Goal: Transaction & Acquisition: Download file/media

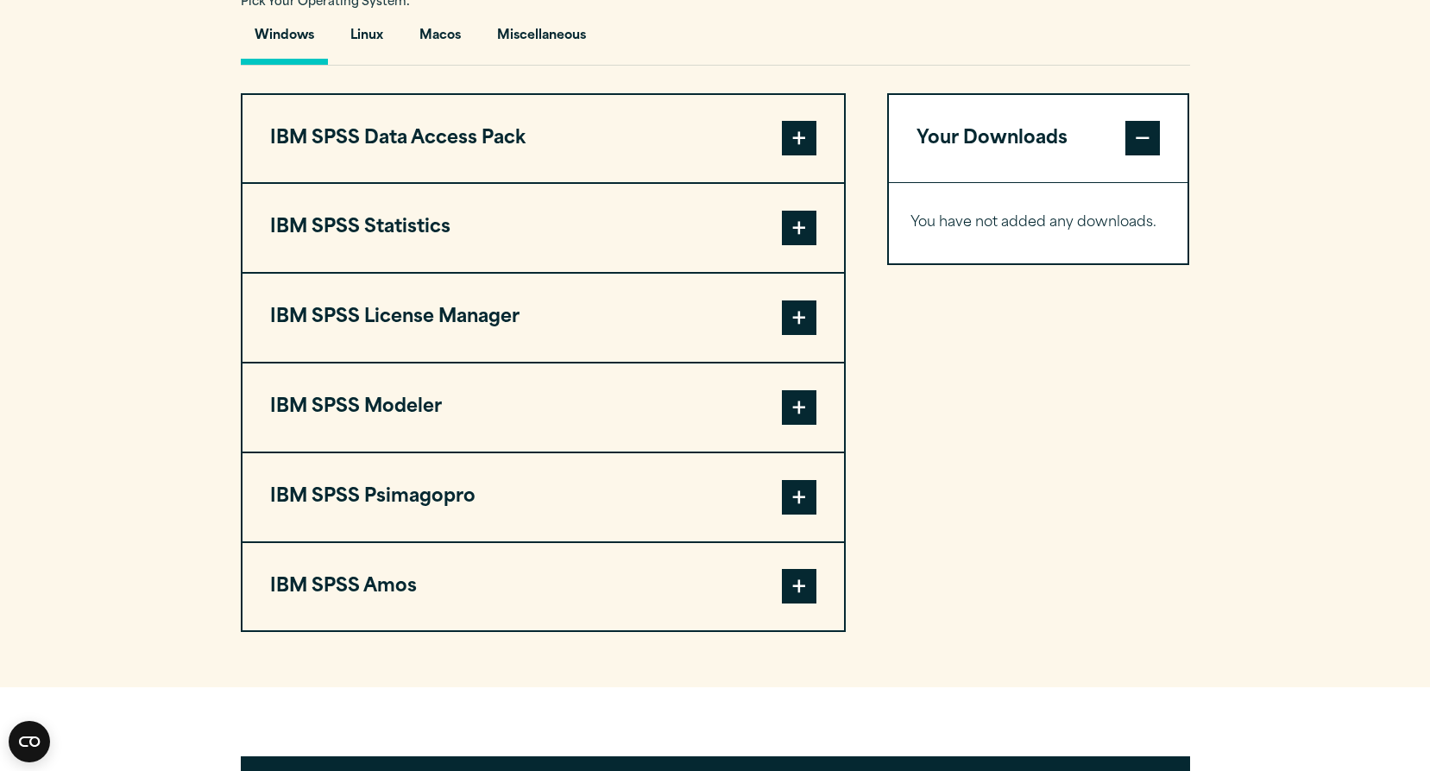
scroll to position [1281, 0]
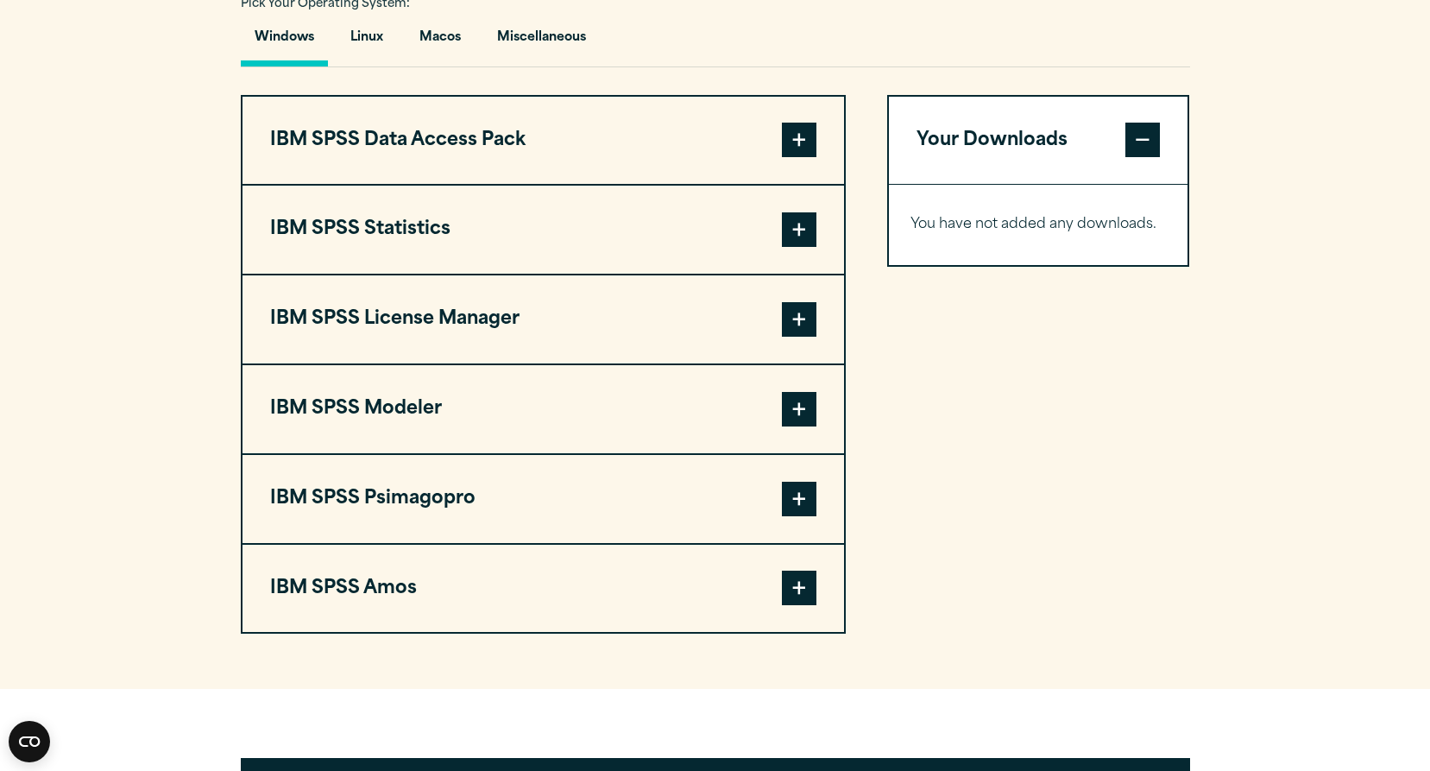
click at [793, 247] on span at bounding box center [799, 229] width 35 height 35
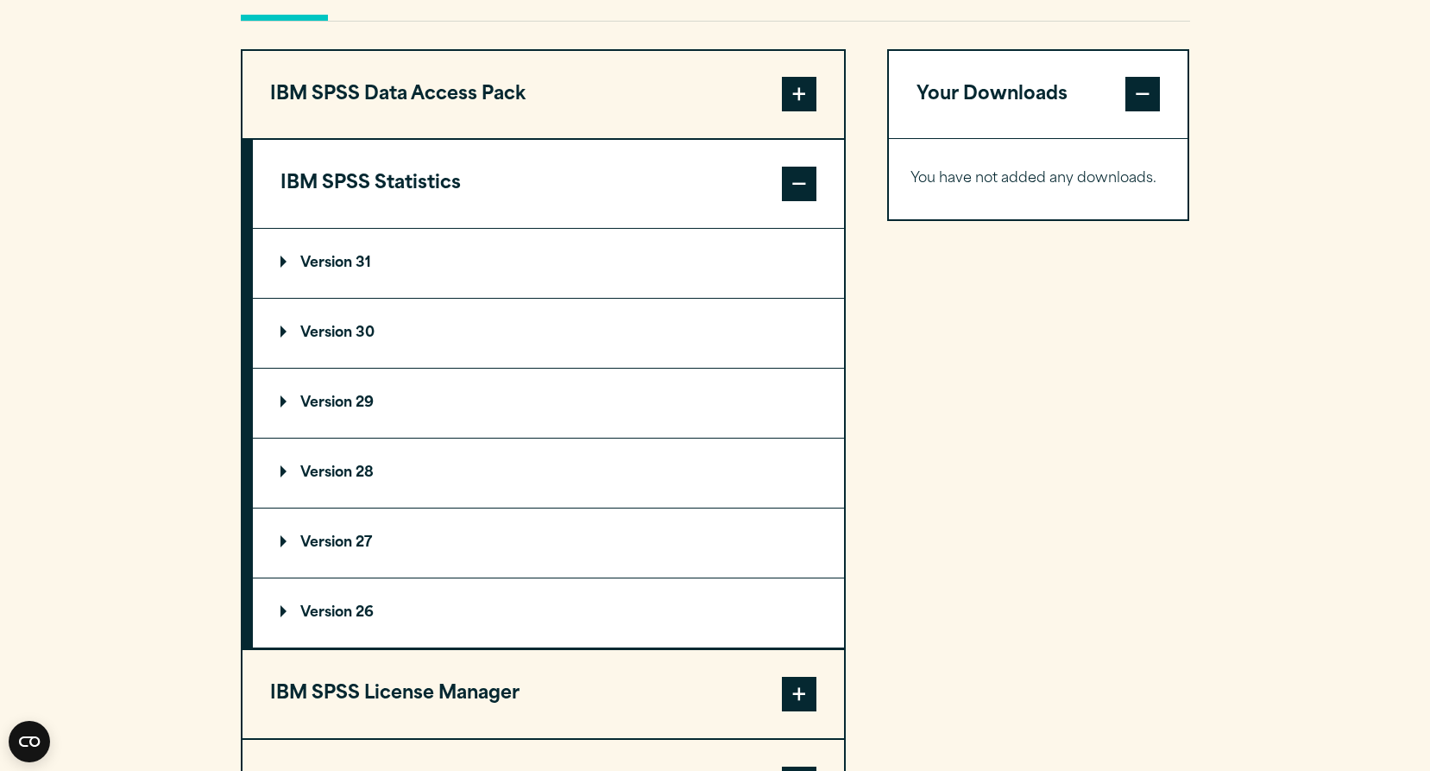
scroll to position [1340, 0]
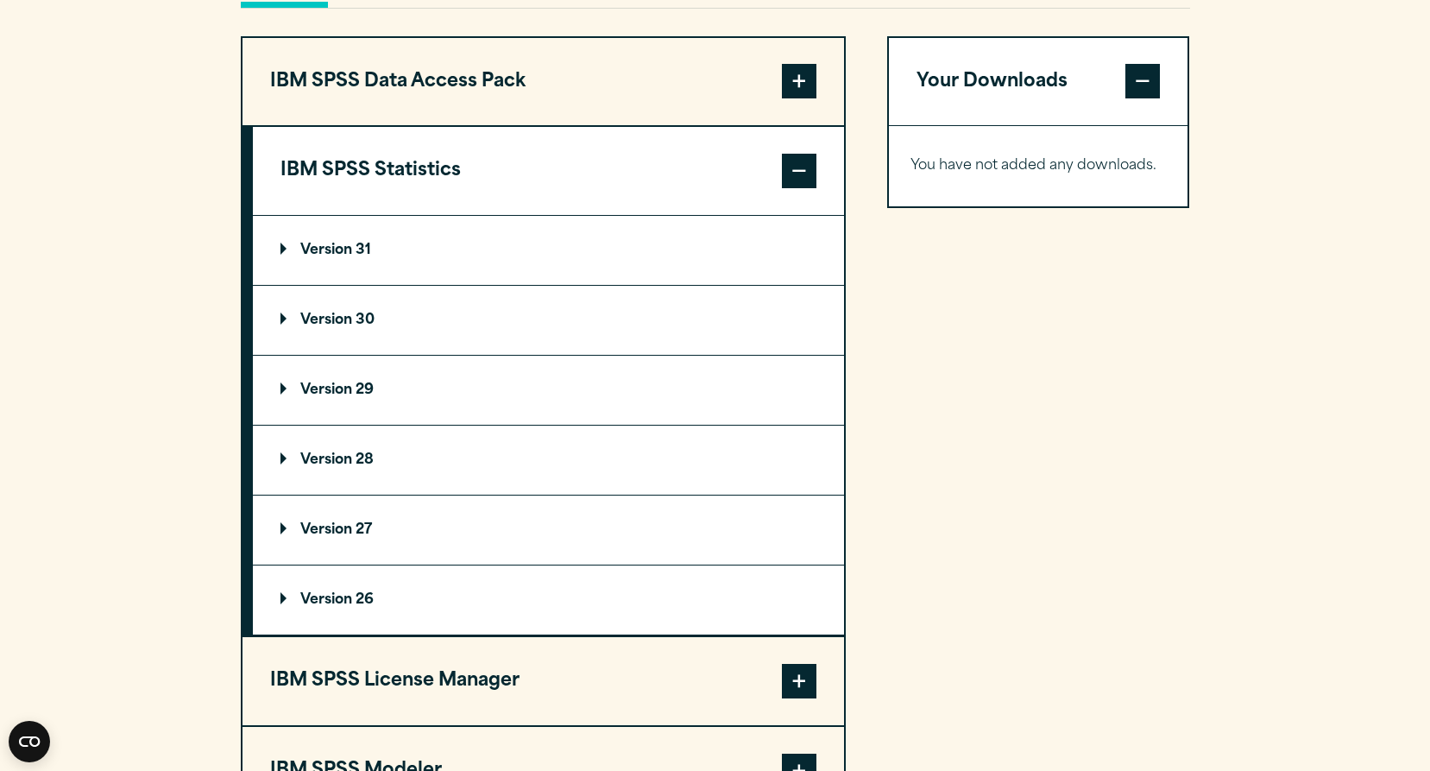
click at [639, 285] on summary "Version 31" at bounding box center [548, 250] width 591 height 69
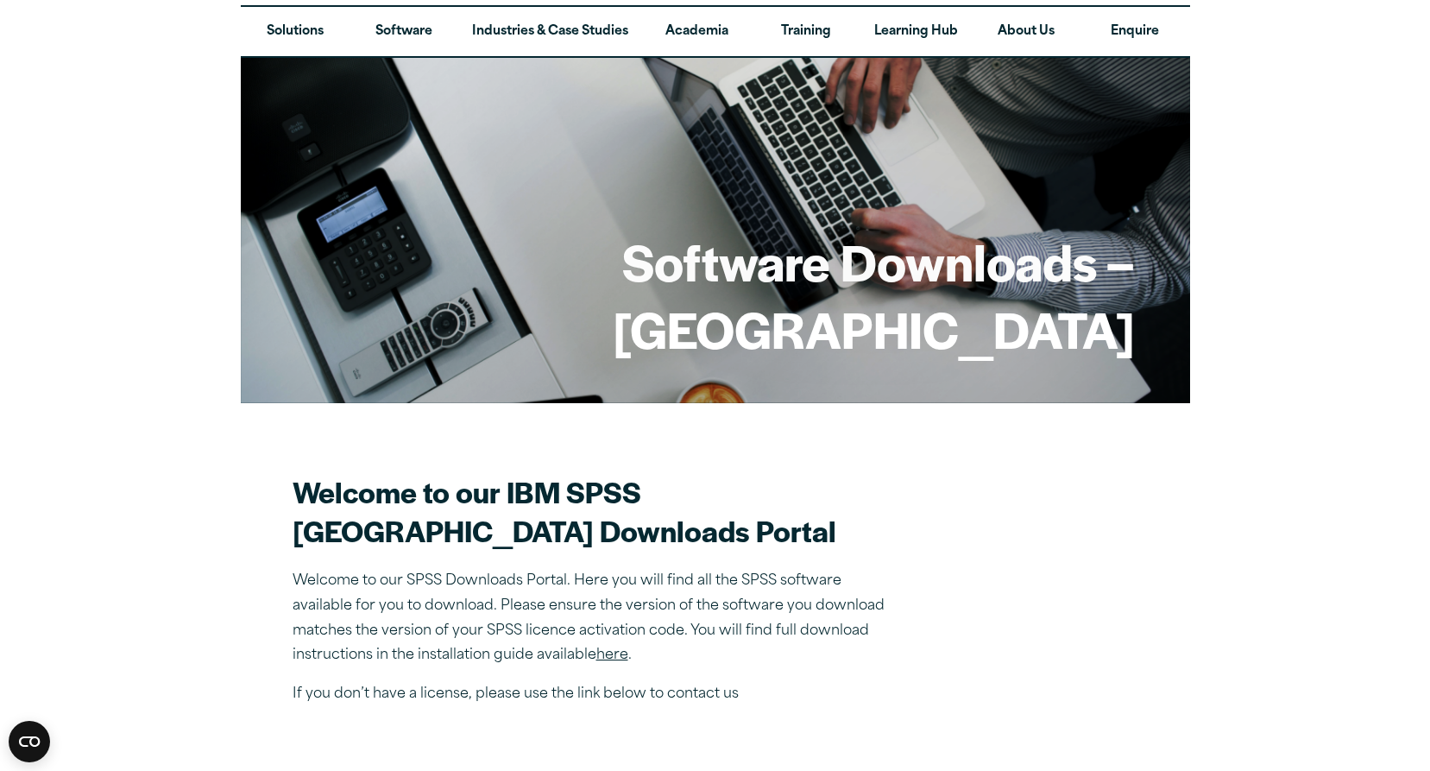
scroll to position [0, 0]
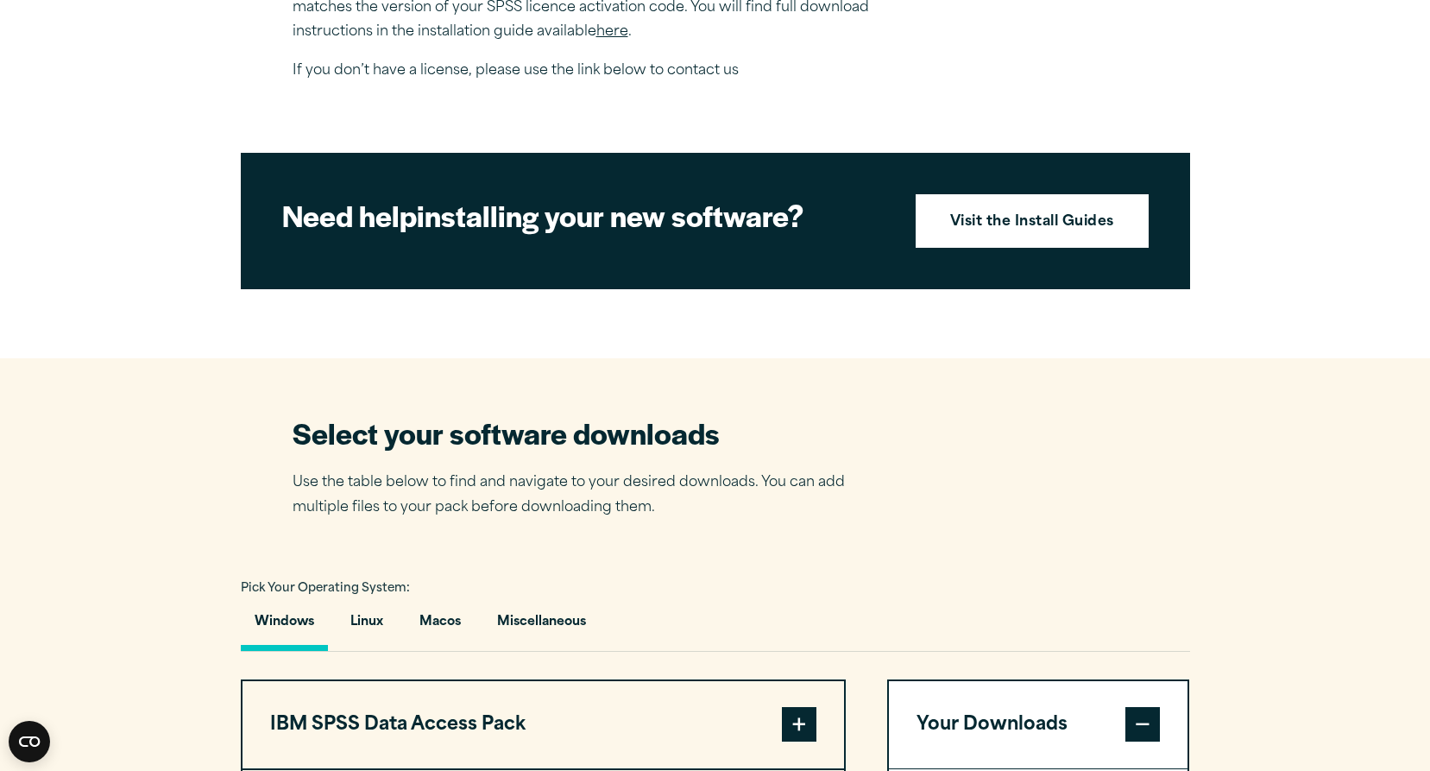
scroll to position [1204, 0]
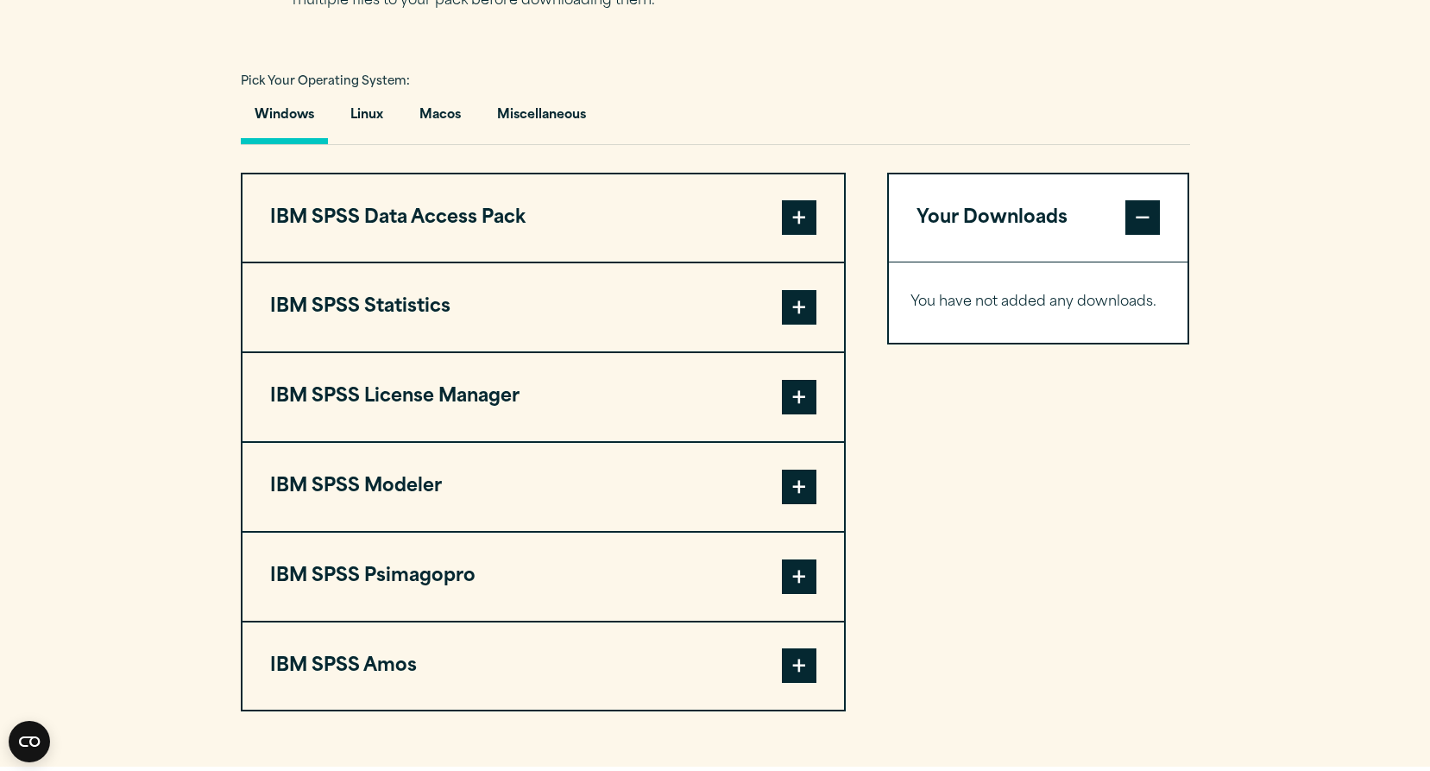
click at [538, 351] on button "IBM SPSS Statistics" at bounding box center [542, 307] width 601 height 88
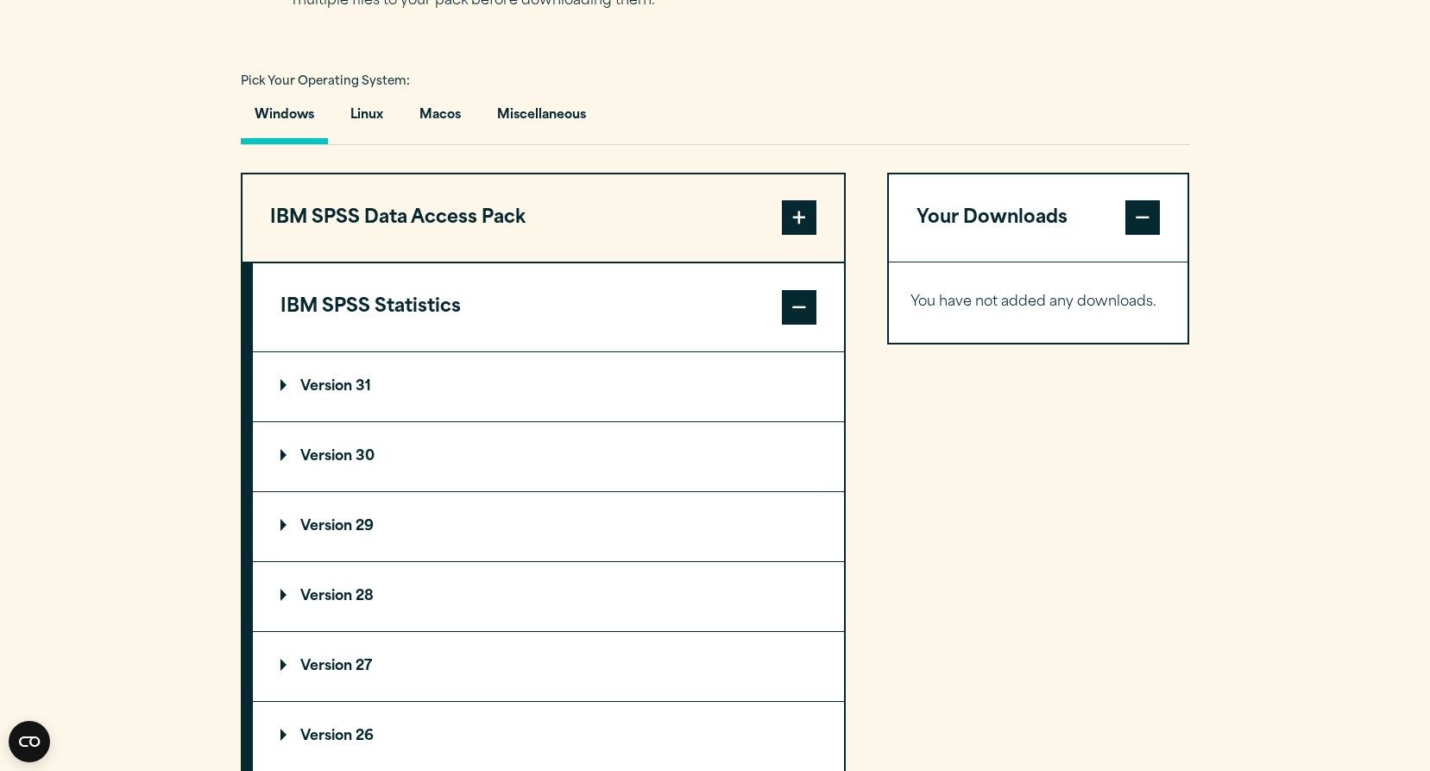
click at [532, 421] on summary "Version 31" at bounding box center [548, 386] width 591 height 69
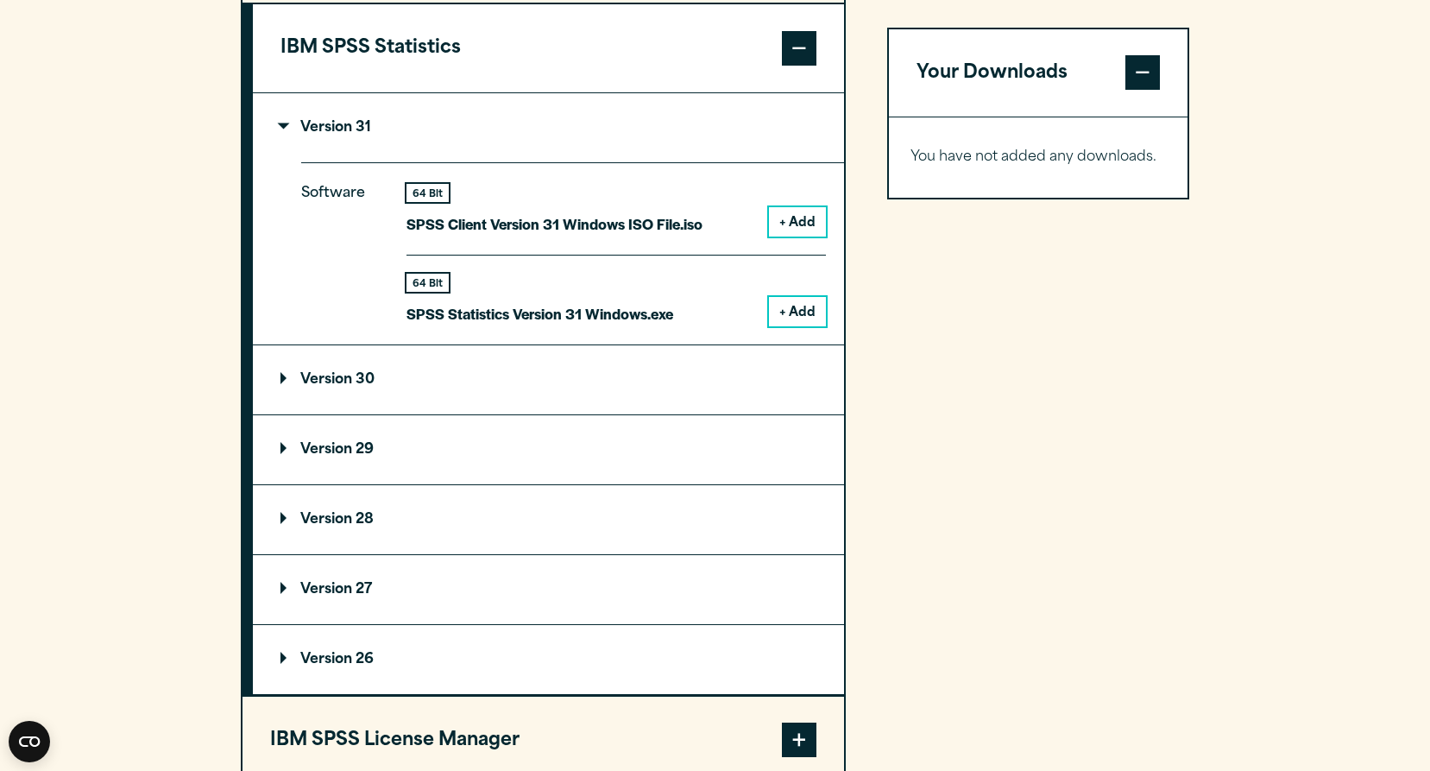
scroll to position [1527, 0]
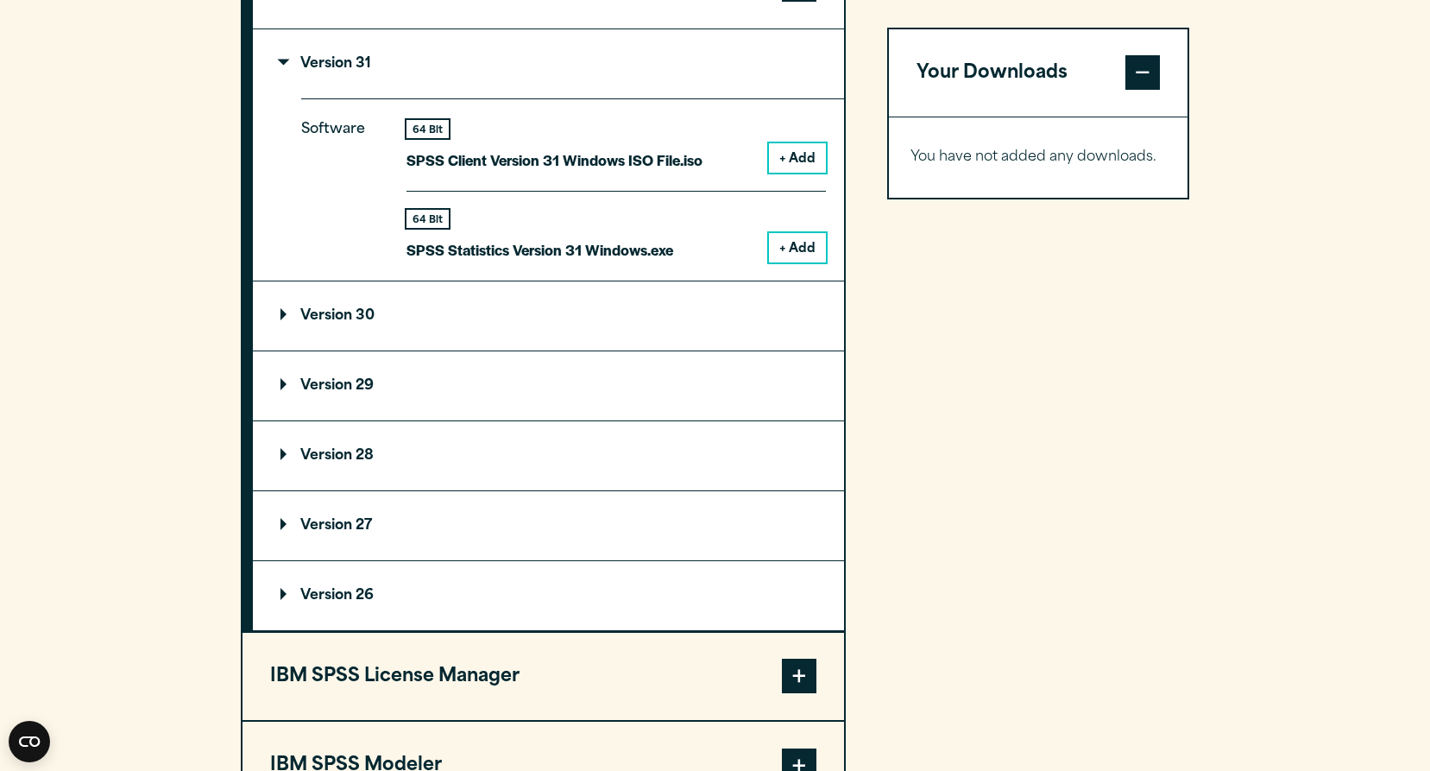
click at [531, 420] on summary "Version 29" at bounding box center [548, 385] width 591 height 69
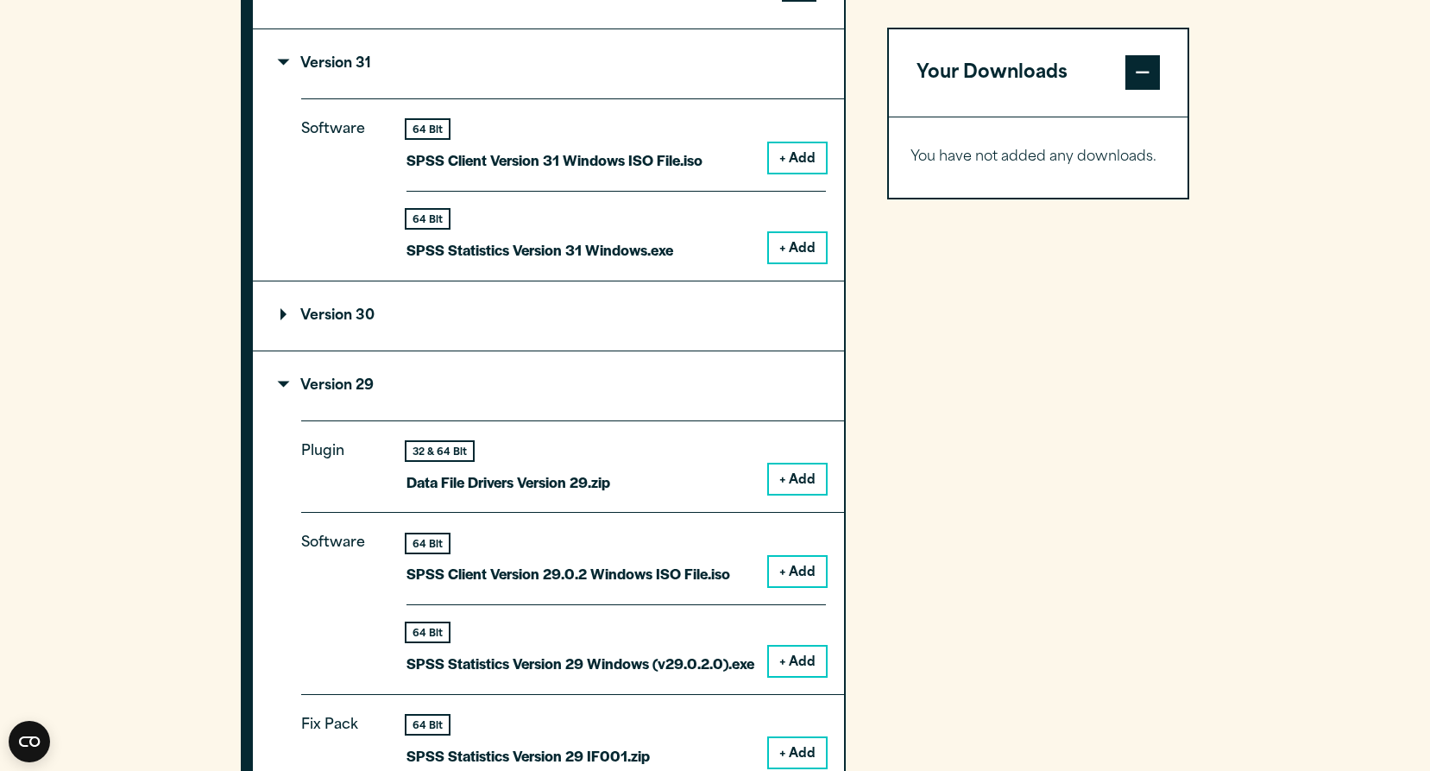
click at [507, 350] on summary "Version 30" at bounding box center [548, 315] width 591 height 69
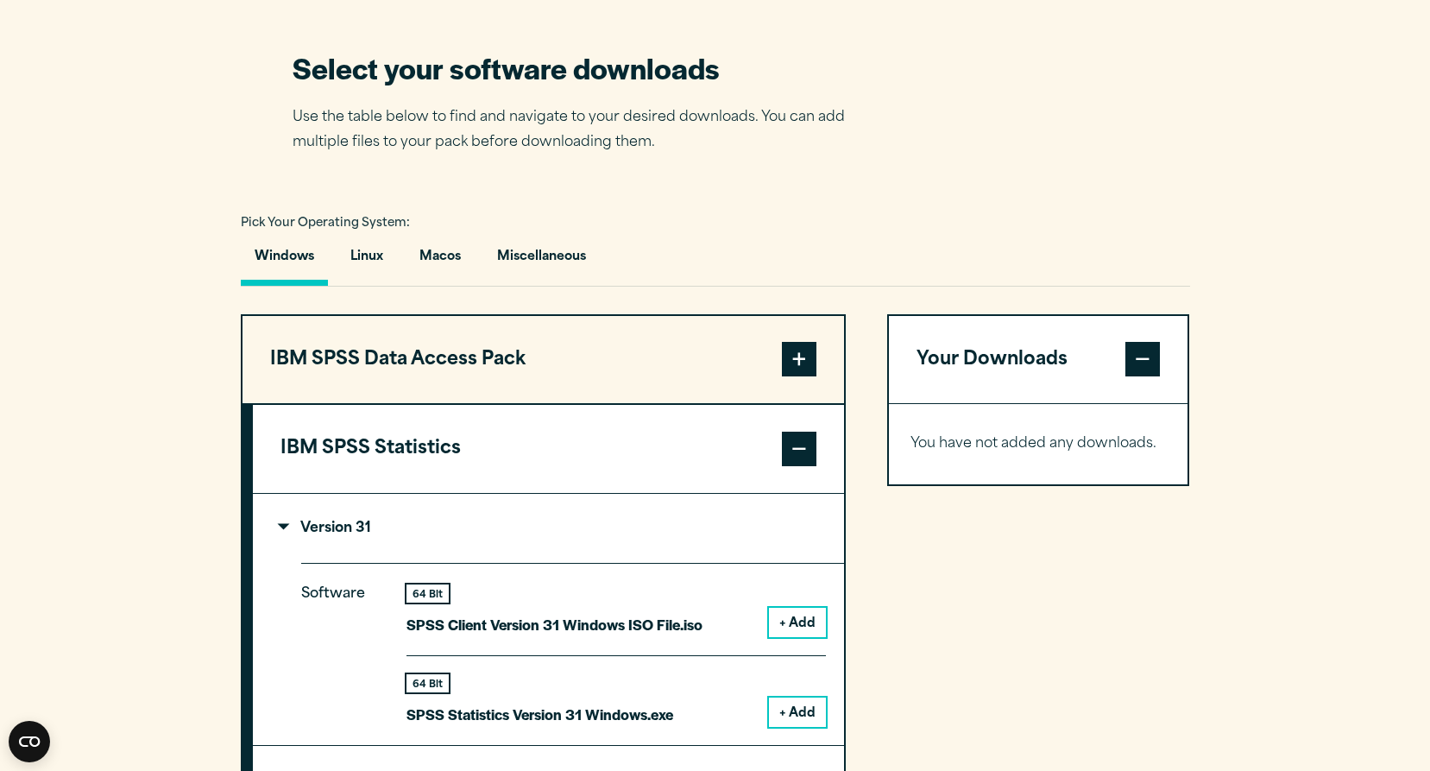
scroll to position [1030, 0]
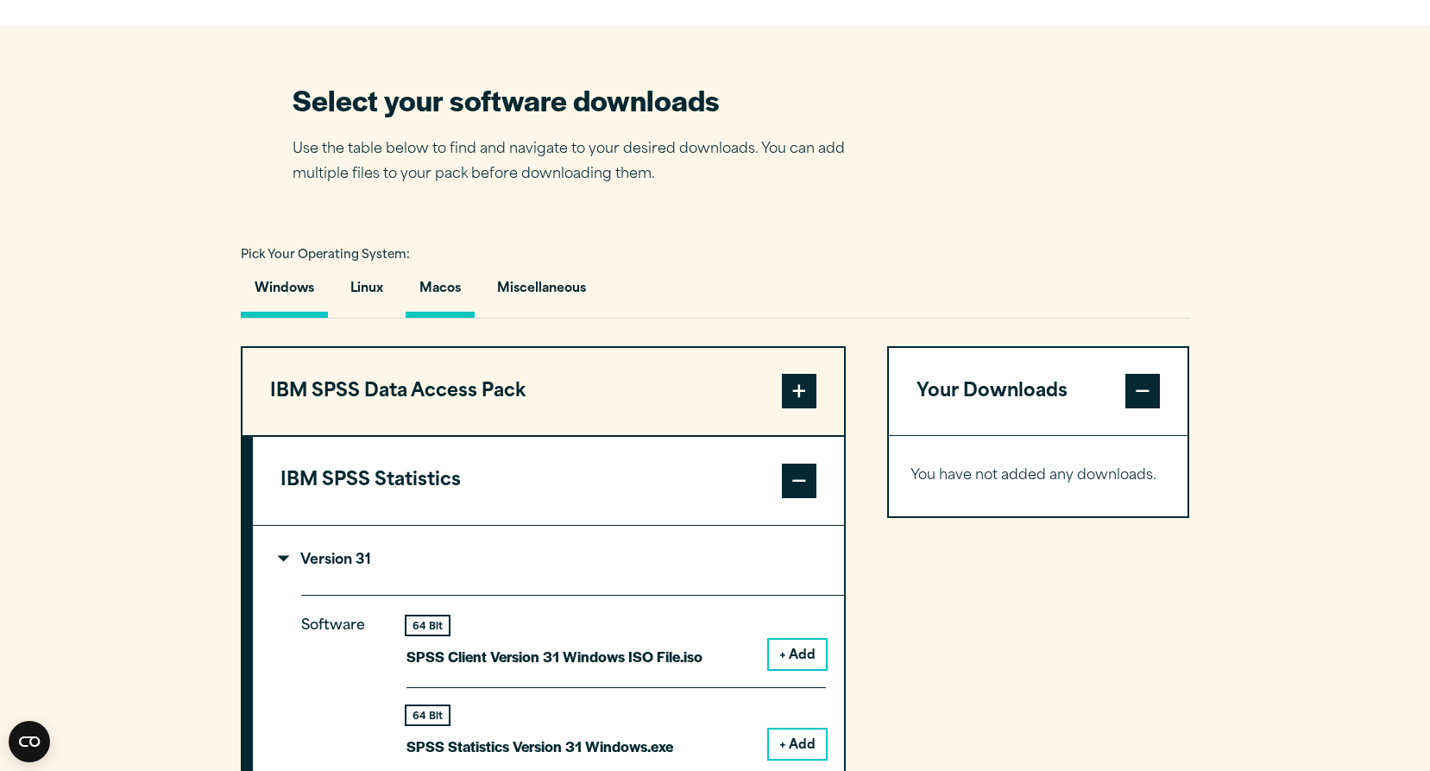
click at [431, 318] on button "Macos" at bounding box center [440, 292] width 69 height 49
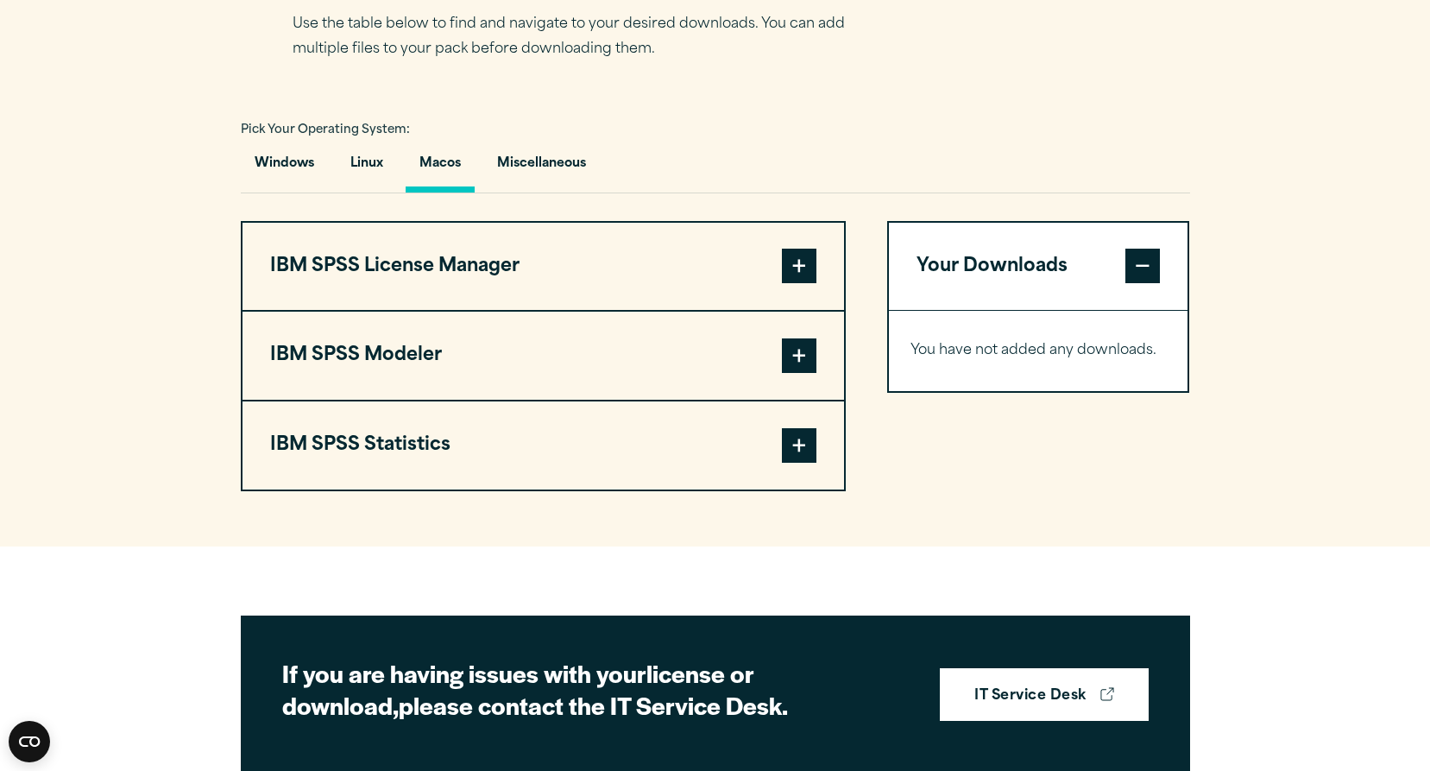
scroll to position [1181, 0]
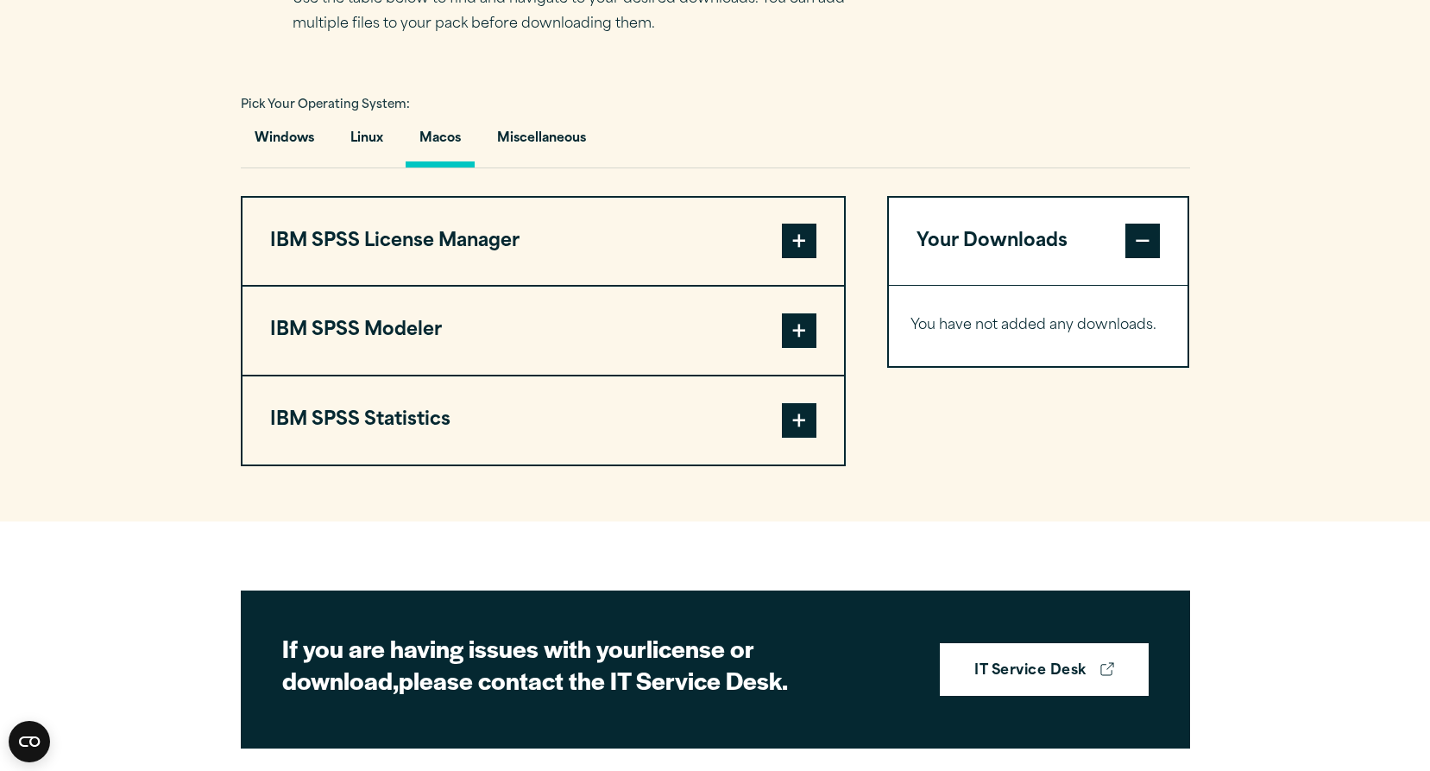
click at [798, 438] on span at bounding box center [799, 420] width 35 height 35
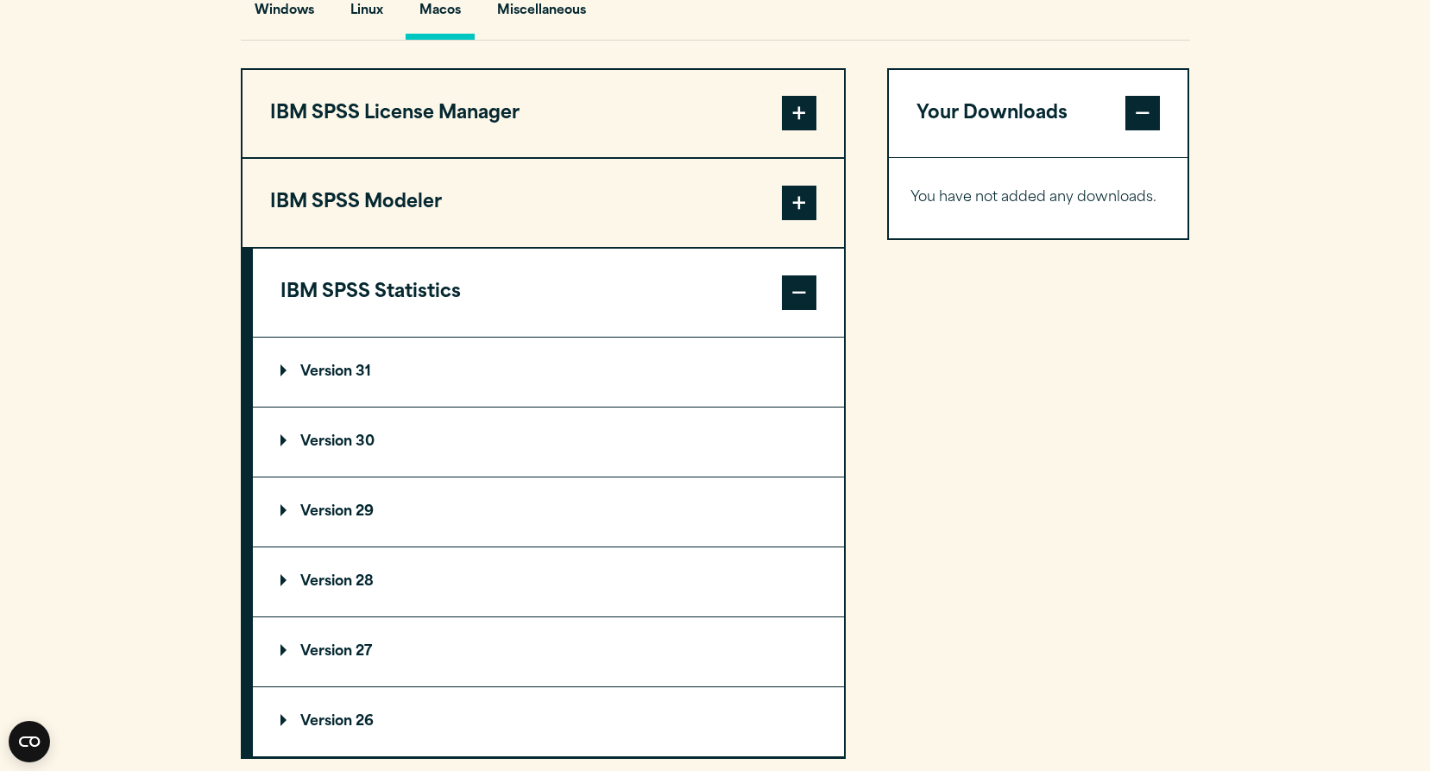
scroll to position [1316, 0]
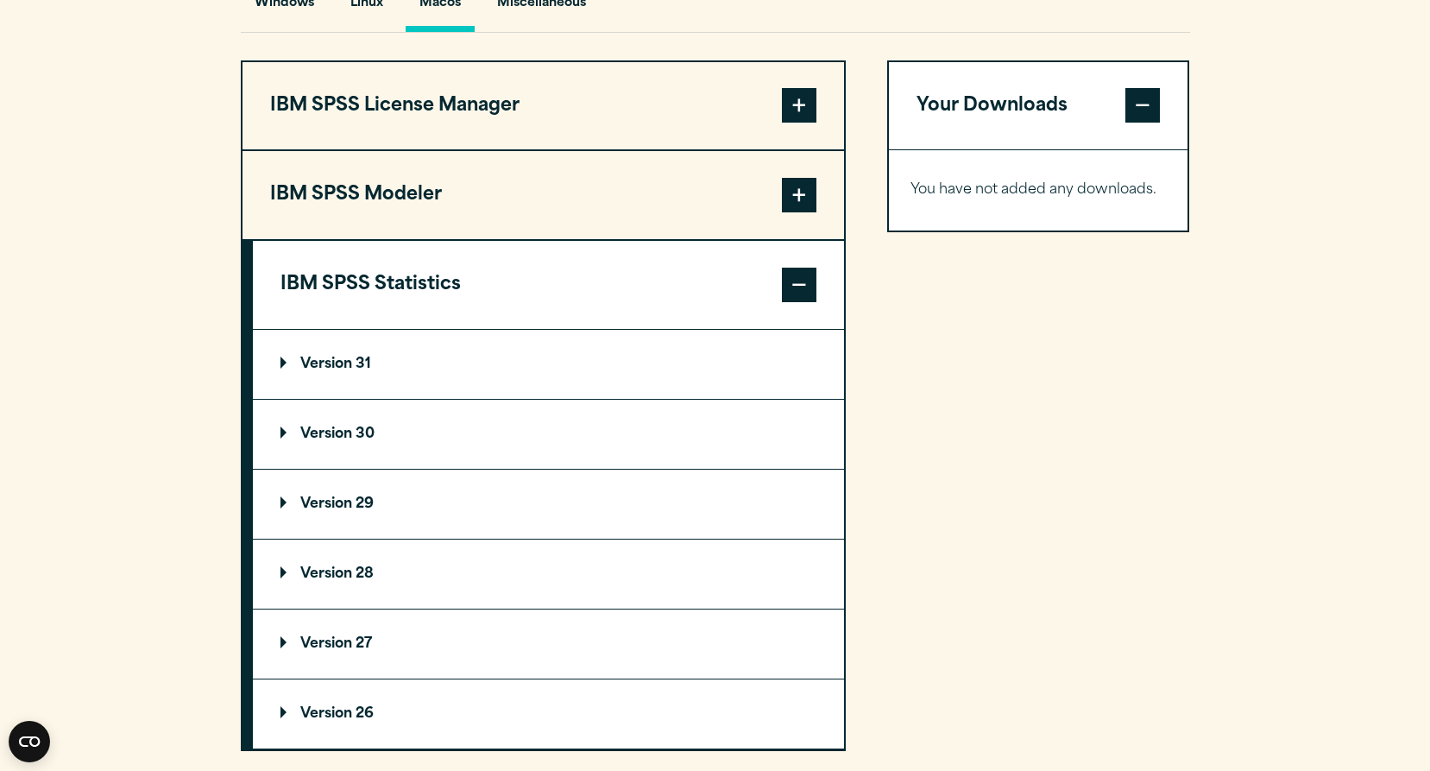
click at [729, 396] on summary "Version 31" at bounding box center [548, 364] width 591 height 69
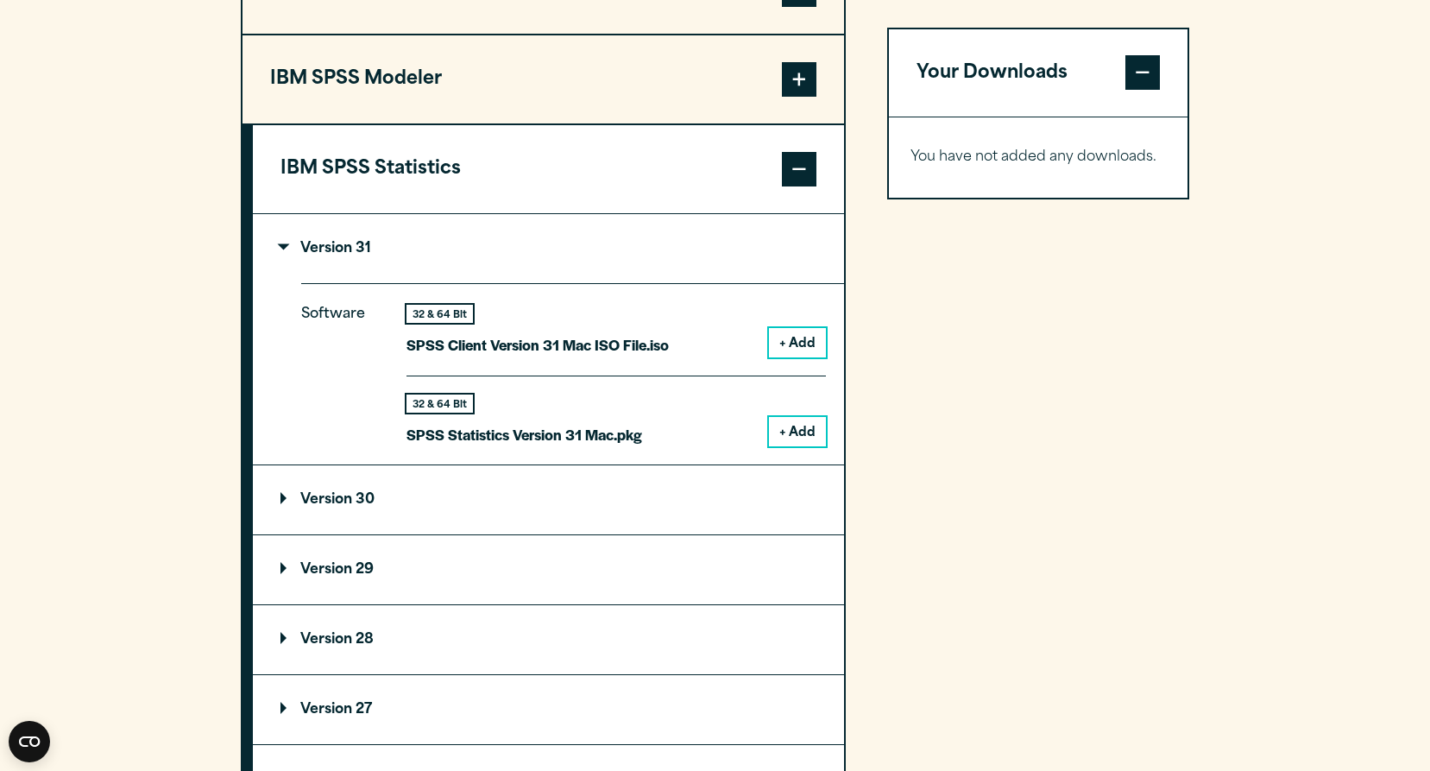
scroll to position [1433, 0]
click at [800, 444] on button "+ Add" at bounding box center [797, 429] width 57 height 29
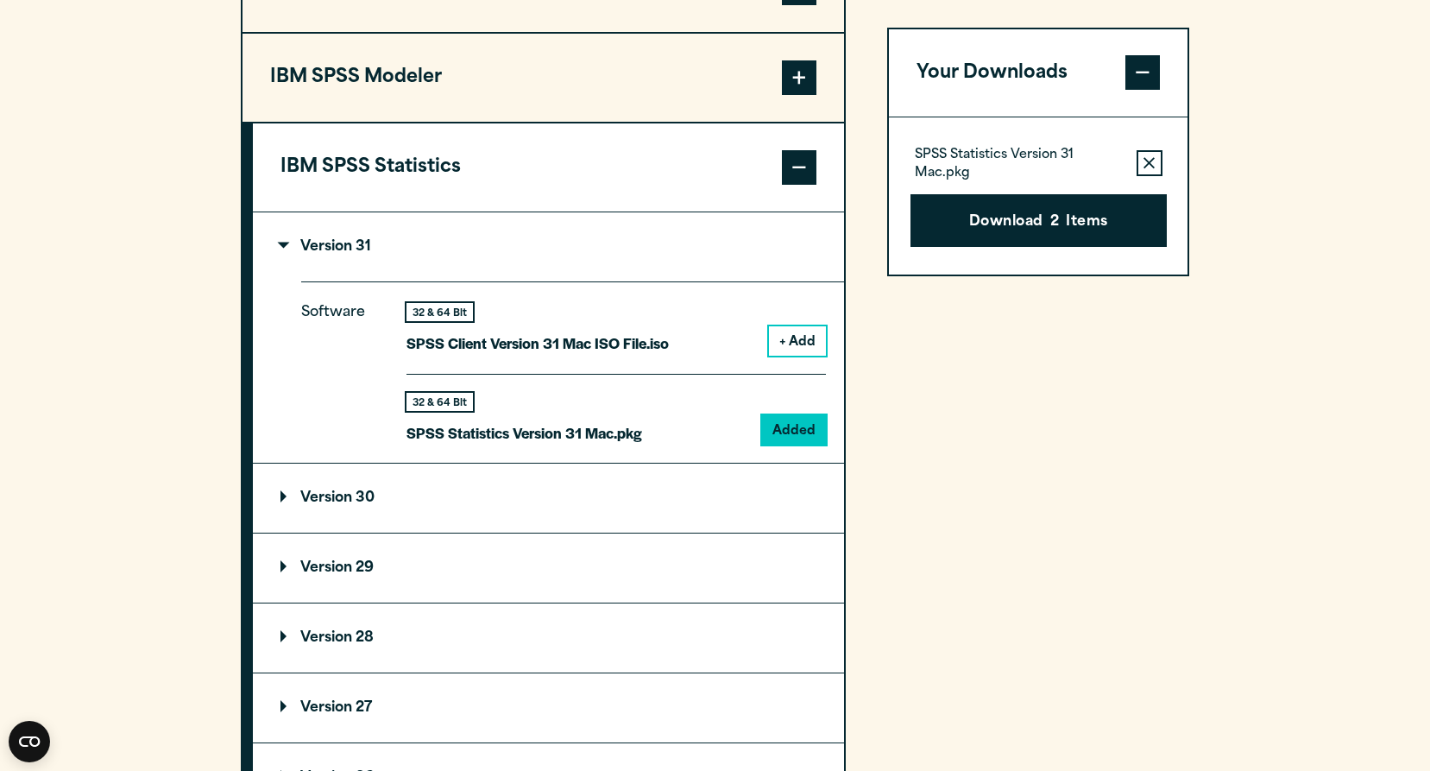
click at [1137, 91] on span at bounding box center [1142, 73] width 35 height 35
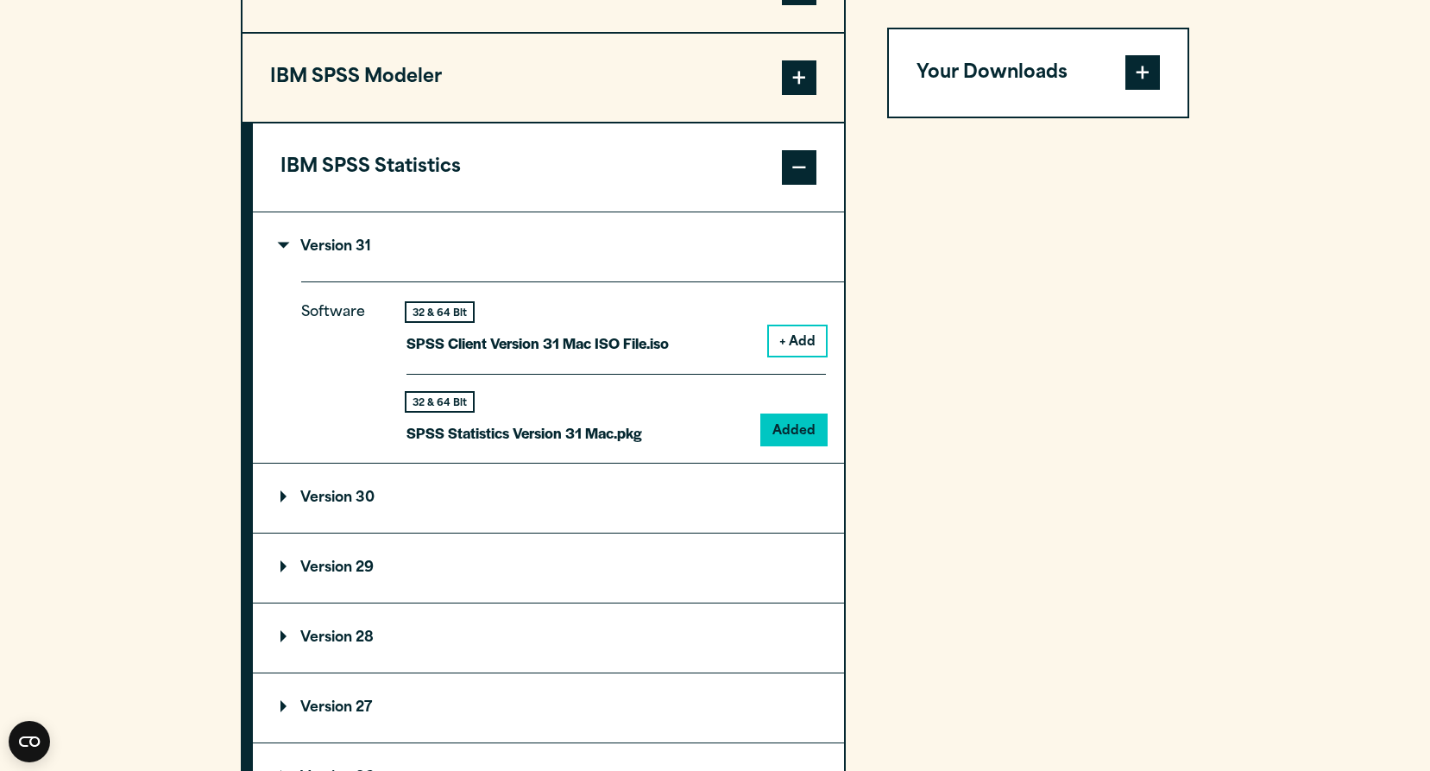
click at [1137, 91] on span at bounding box center [1142, 73] width 35 height 35
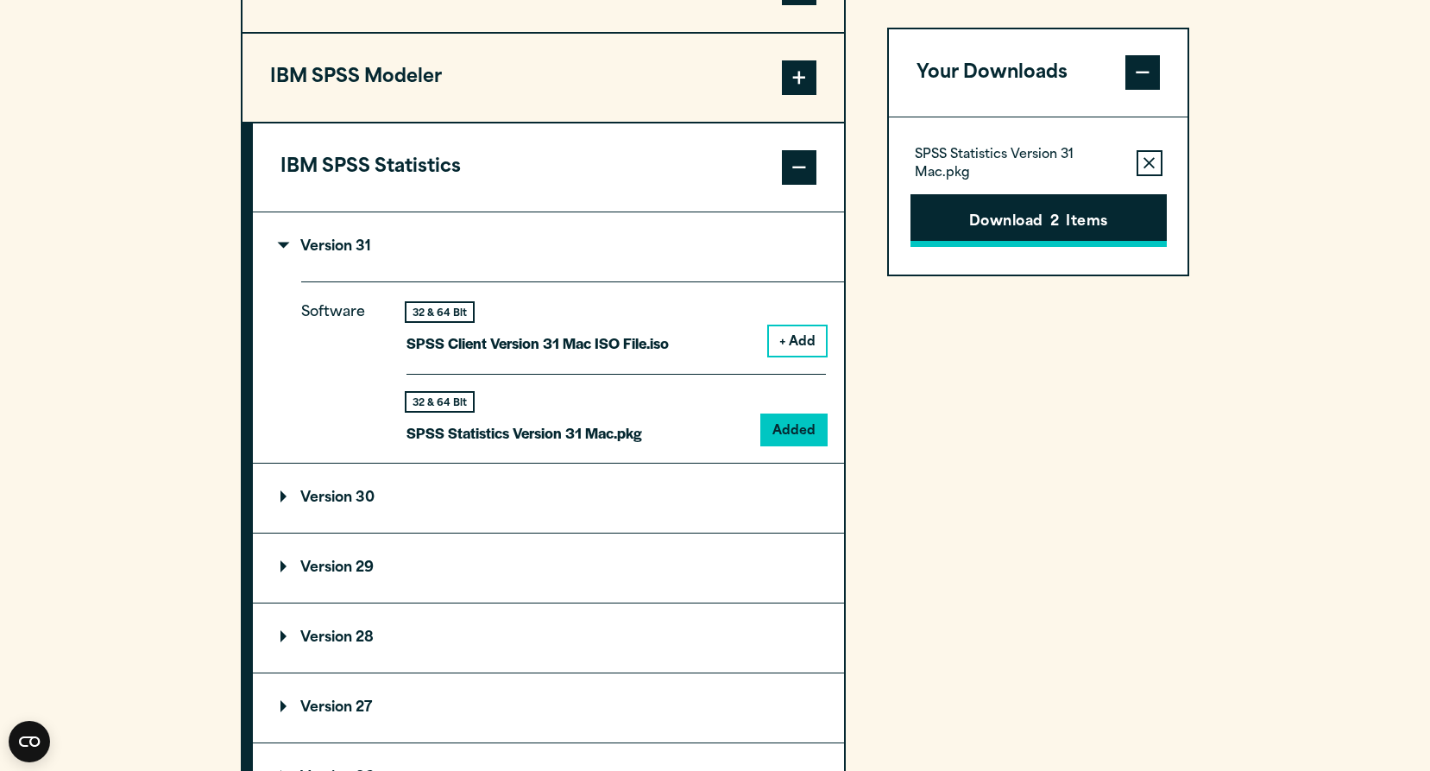
click at [1073, 227] on button "Download 2 Items" at bounding box center [1038, 221] width 256 height 54
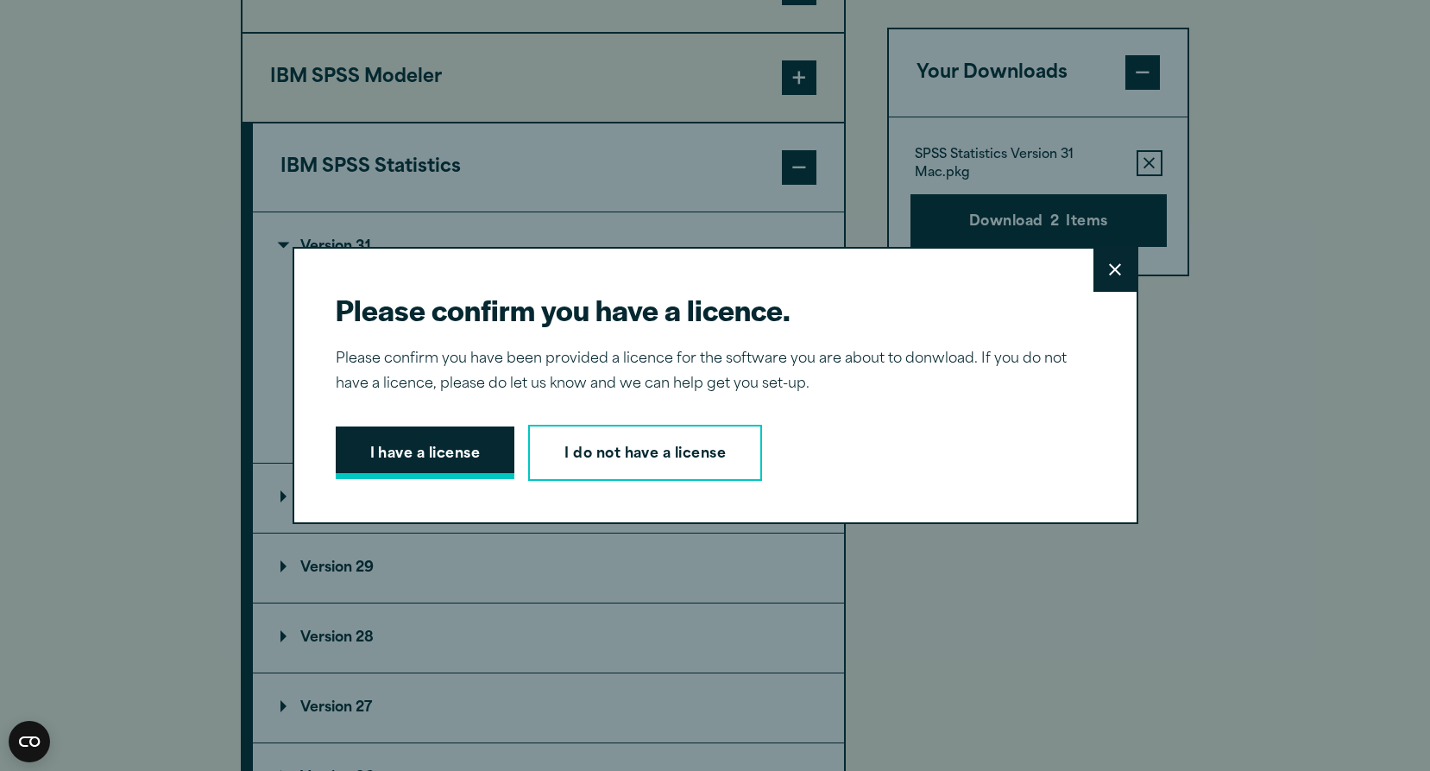
click at [446, 467] on button "I have a license" at bounding box center [425, 453] width 179 height 54
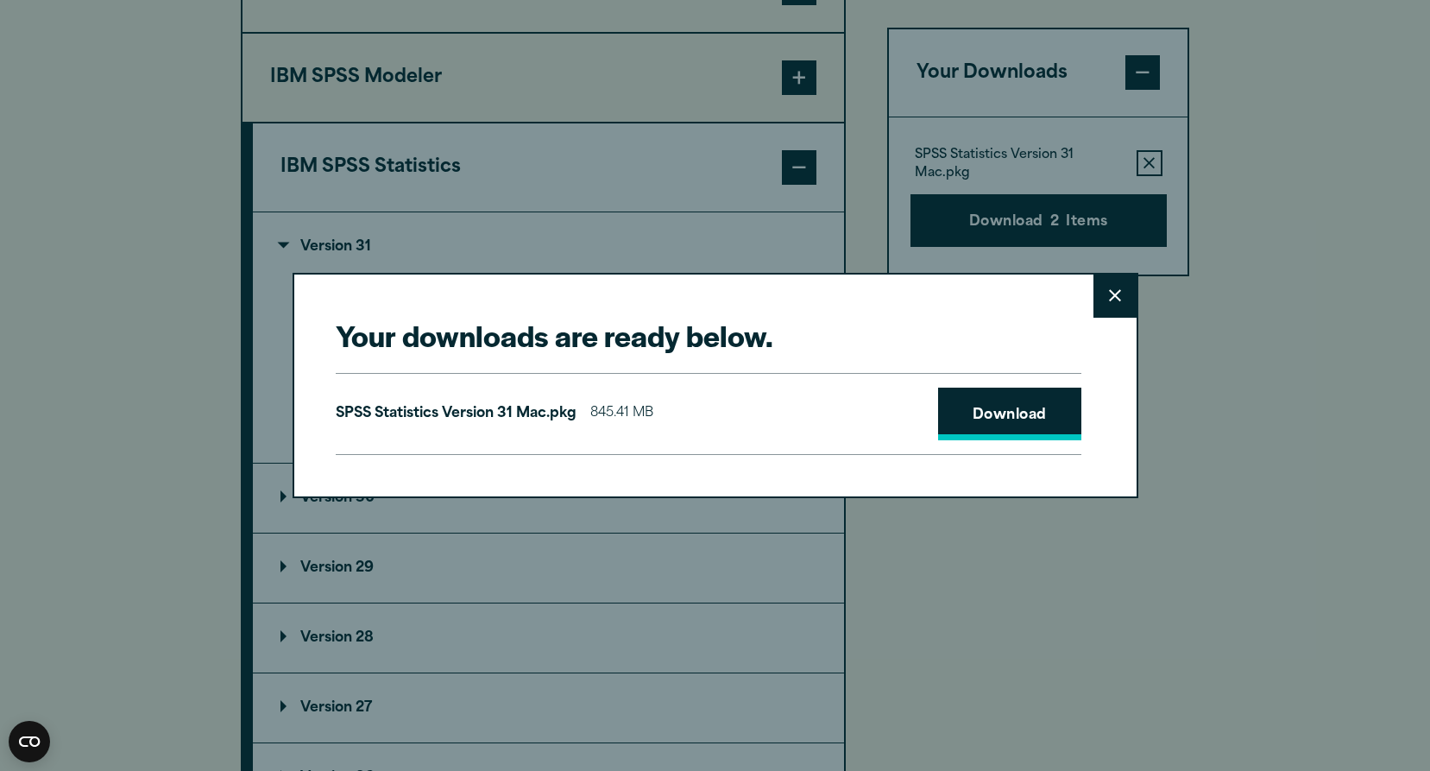
click at [973, 408] on link "Download" at bounding box center [1009, 414] width 143 height 54
